Goal: Task Accomplishment & Management: Manage account settings

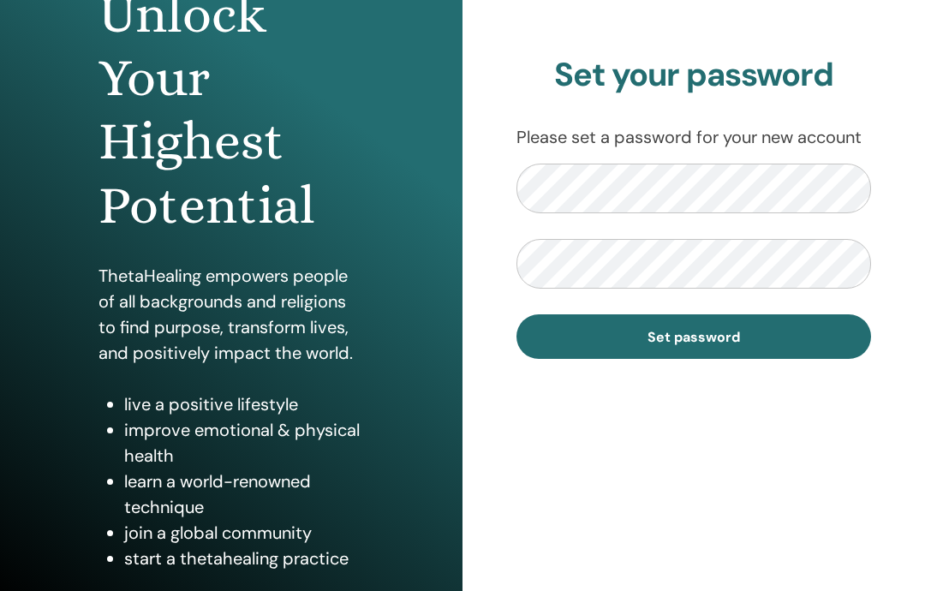
scroll to position [231, 0]
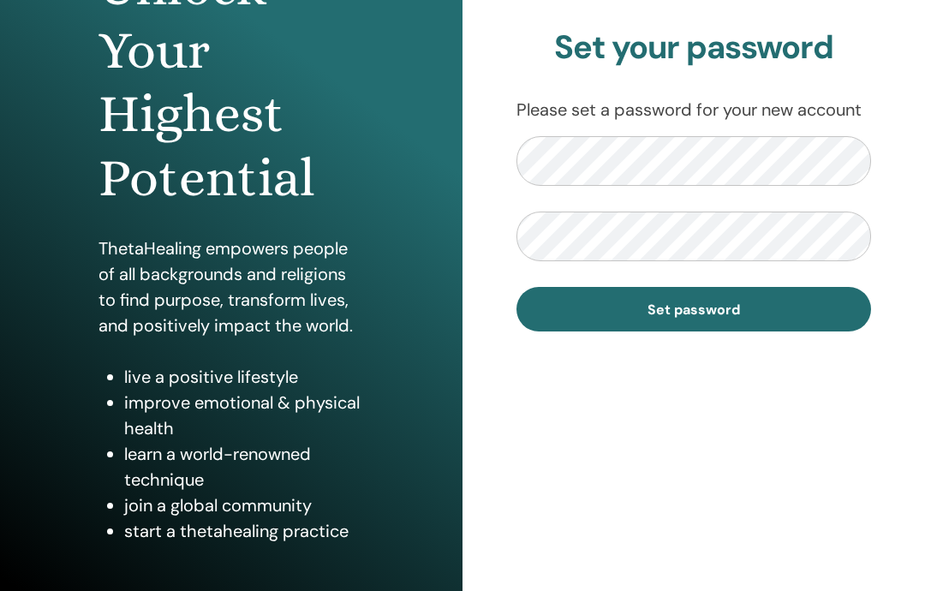
click at [718, 309] on span "Set password" at bounding box center [694, 310] width 93 height 18
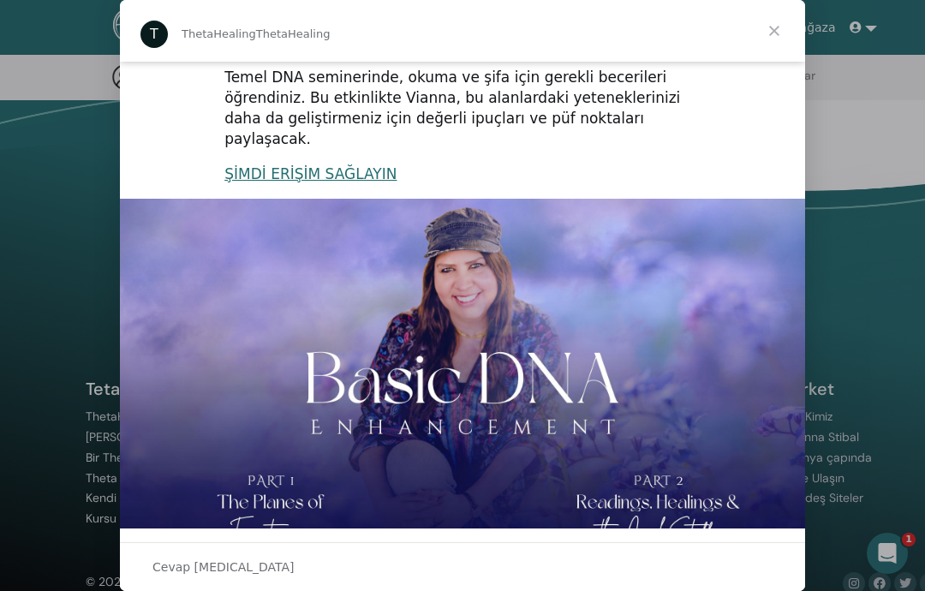
scroll to position [331, 0]
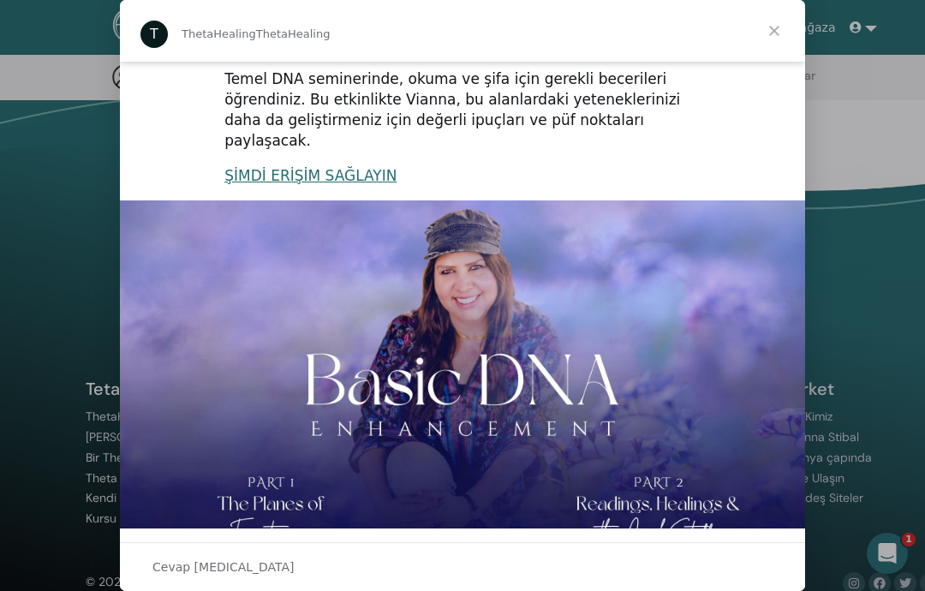
click at [770, 31] on span "Kapat" at bounding box center [775, 31] width 62 height 62
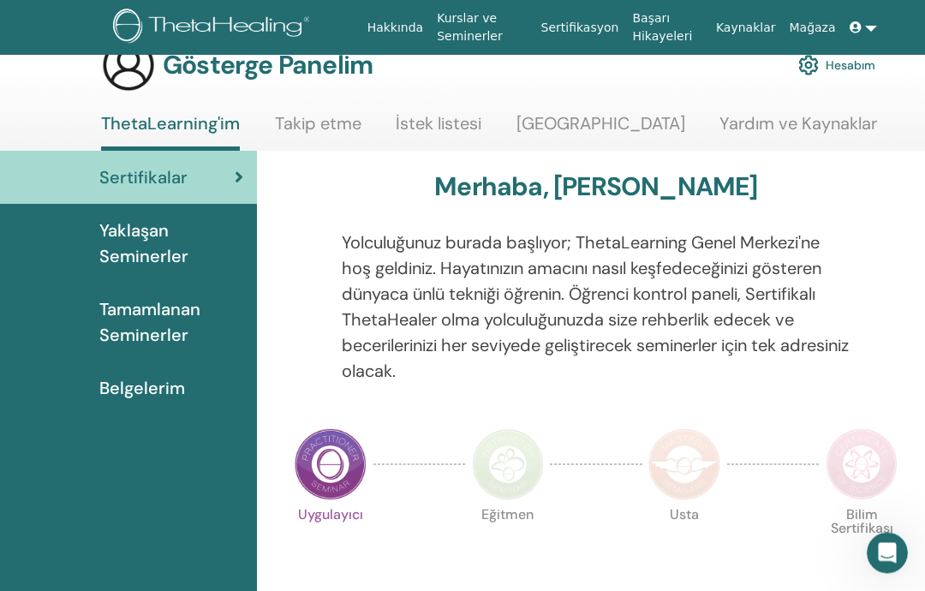
scroll to position [0, 0]
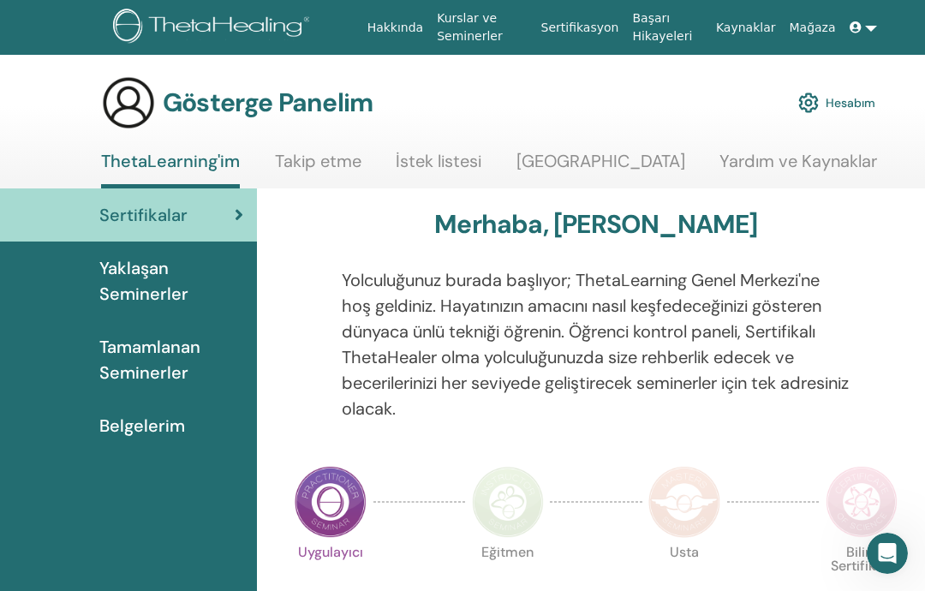
click at [144, 283] on font "Yaklaşan Seminerler" at bounding box center [143, 281] width 89 height 48
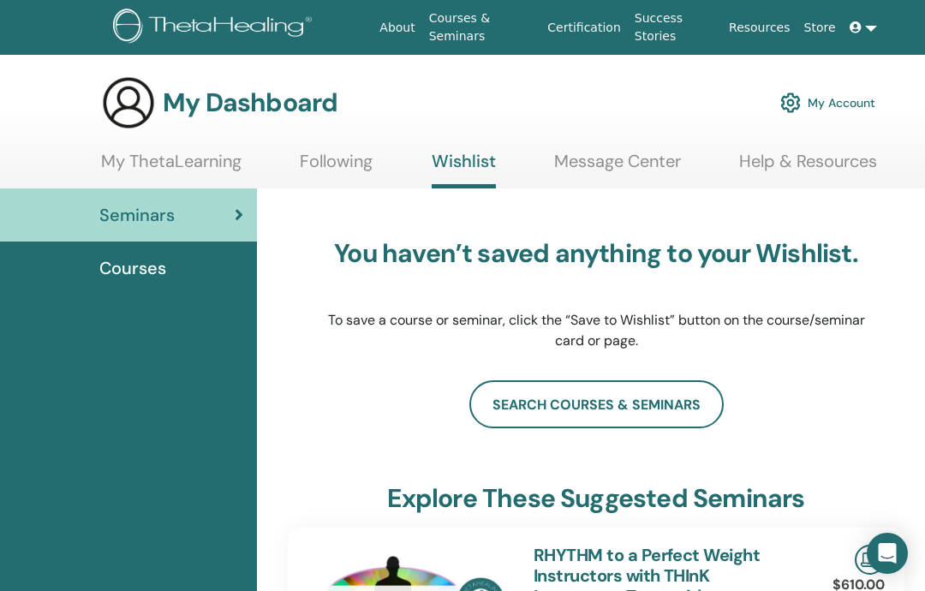
click at [242, 221] on icon at bounding box center [239, 214] width 9 height 17
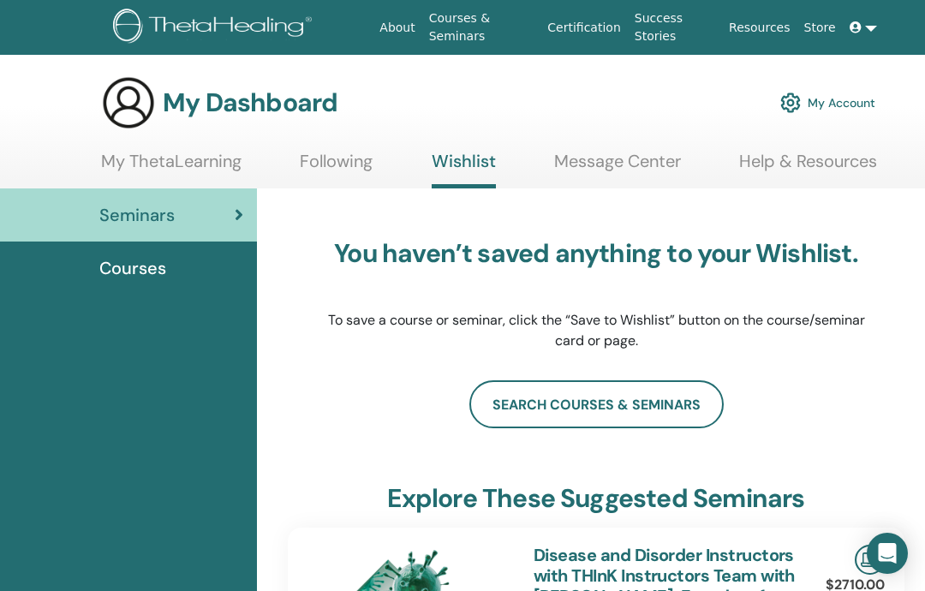
click at [138, 274] on span "Courses" at bounding box center [132, 268] width 67 height 26
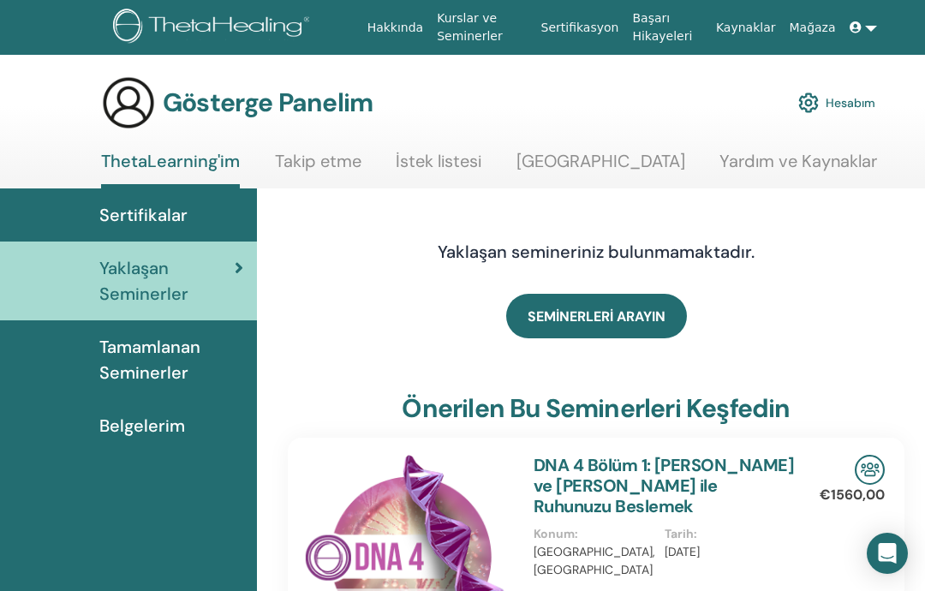
click at [869, 32] on link at bounding box center [863, 28] width 41 height 32
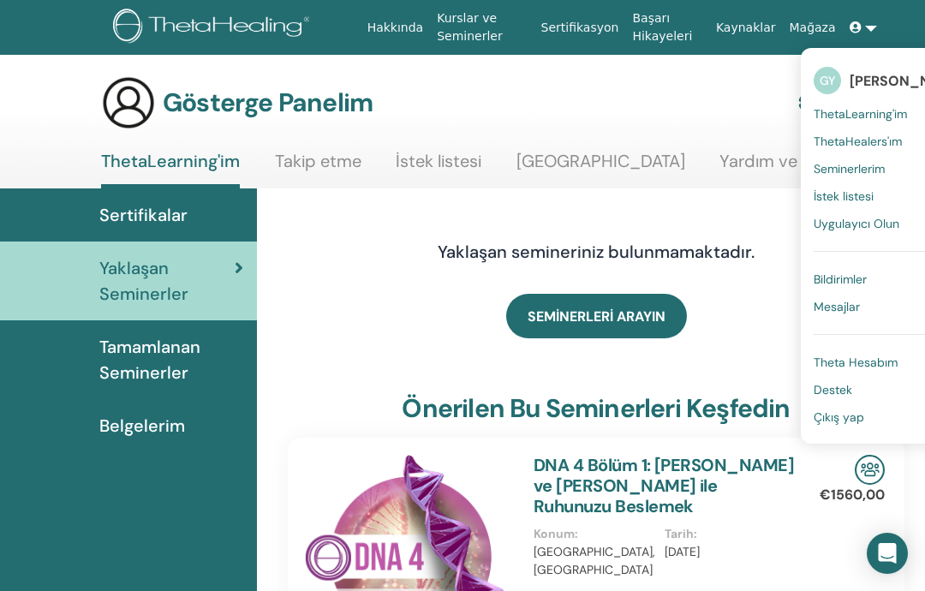
click at [861, 421] on font "Çıkış yap" at bounding box center [839, 416] width 51 height 15
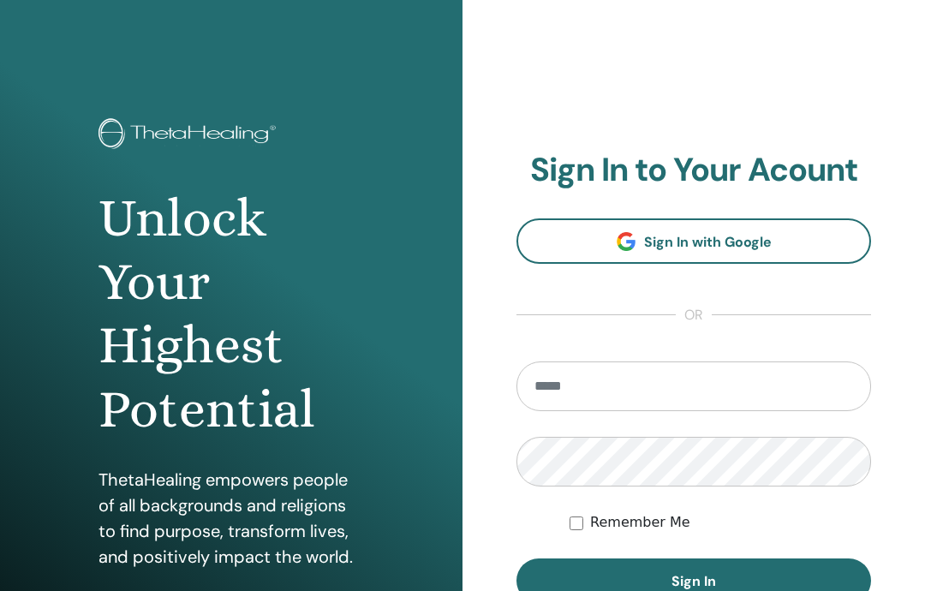
click at [776, 386] on input "email" at bounding box center [694, 386] width 355 height 50
click at [600, 402] on input "email" at bounding box center [694, 386] width 355 height 50
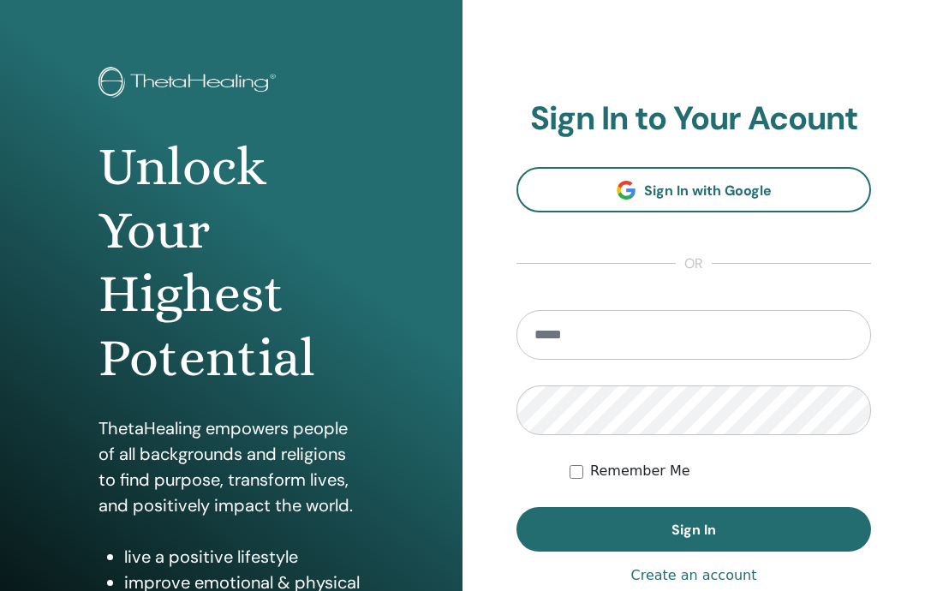
scroll to position [51, 0]
click at [564, 333] on input "email" at bounding box center [694, 335] width 355 height 50
type input "**********"
click at [701, 529] on span "Sign In" at bounding box center [694, 530] width 45 height 18
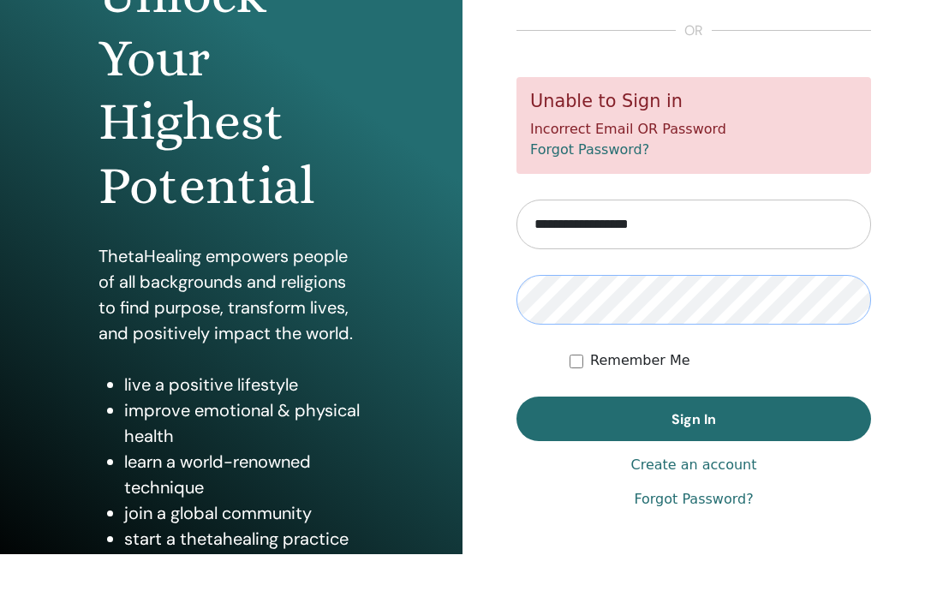
scroll to position [231, 0]
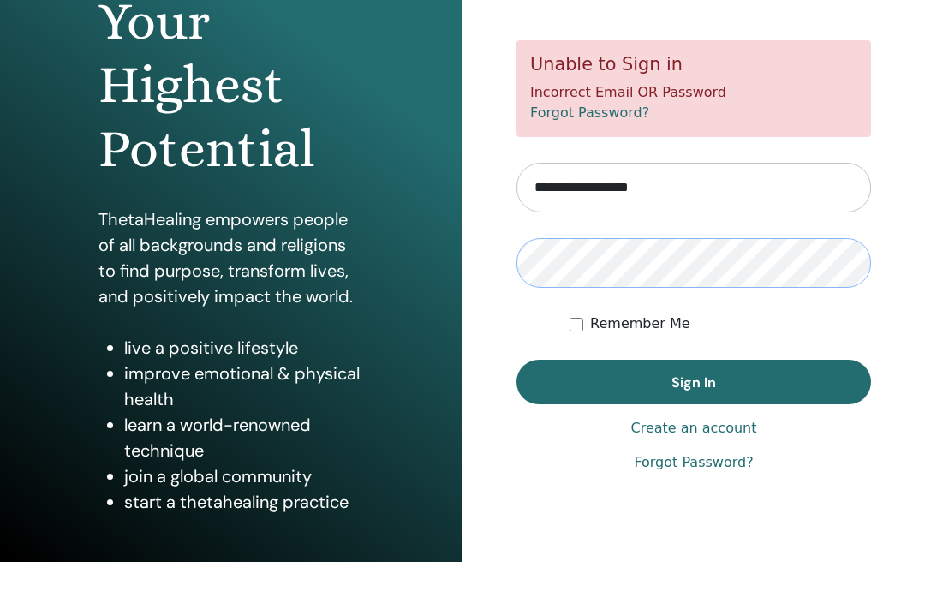
click at [769, 389] on button "Sign In" at bounding box center [694, 411] width 355 height 45
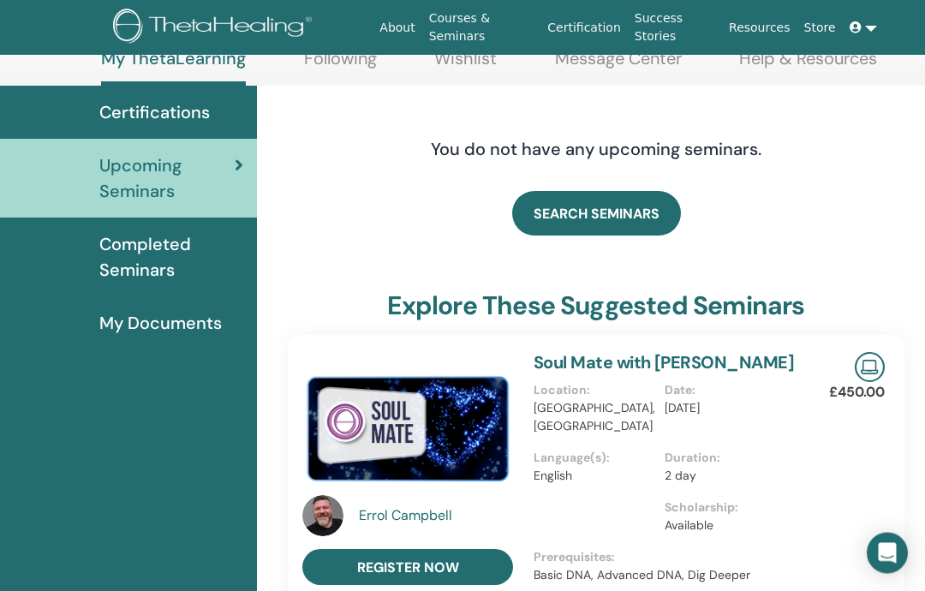
scroll to position [103, 0]
